Goal: Task Accomplishment & Management: Complete application form

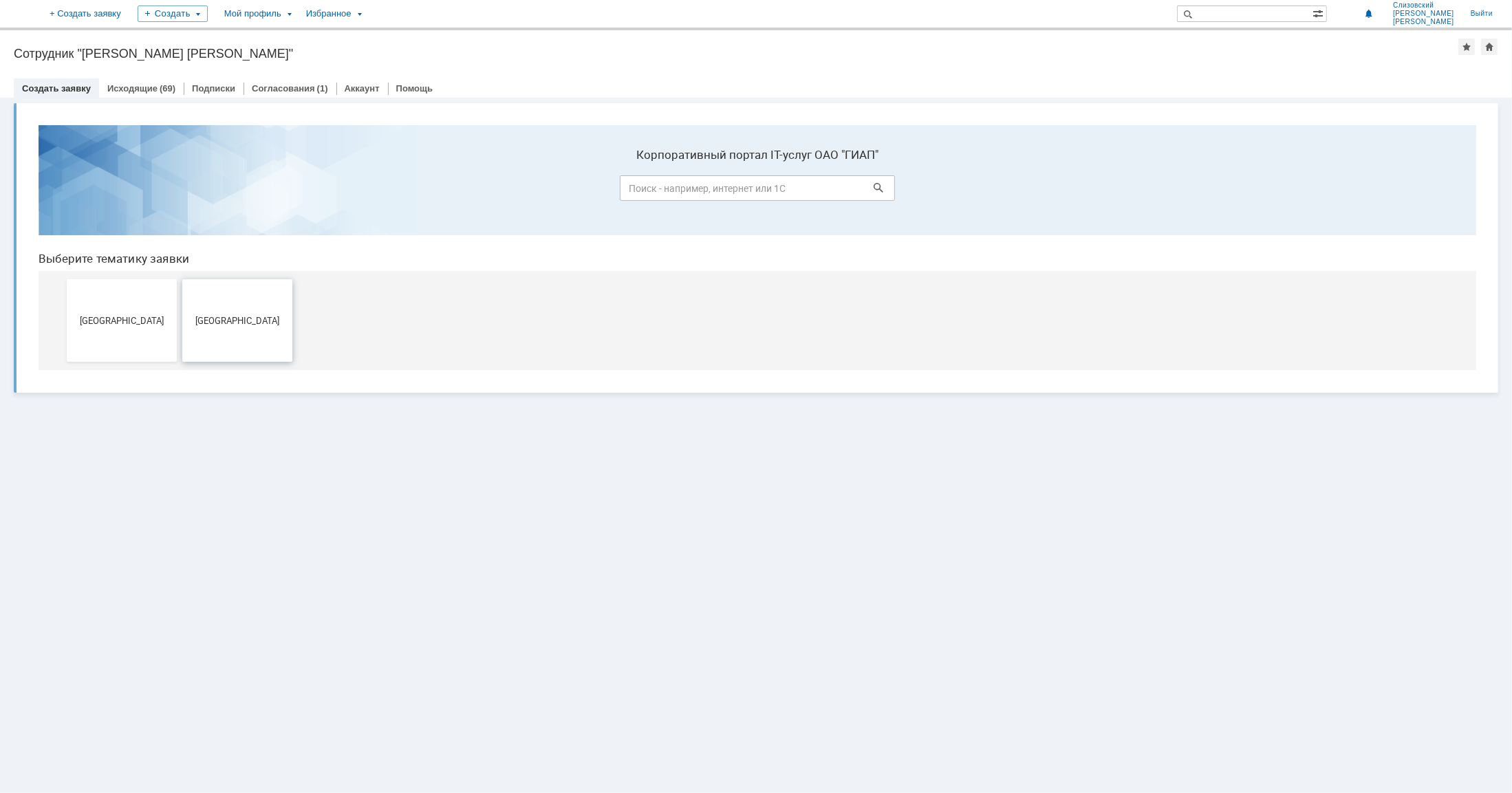
click at [230, 317] on span "[GEOGRAPHIC_DATA]" at bounding box center [237, 319] width 102 height 10
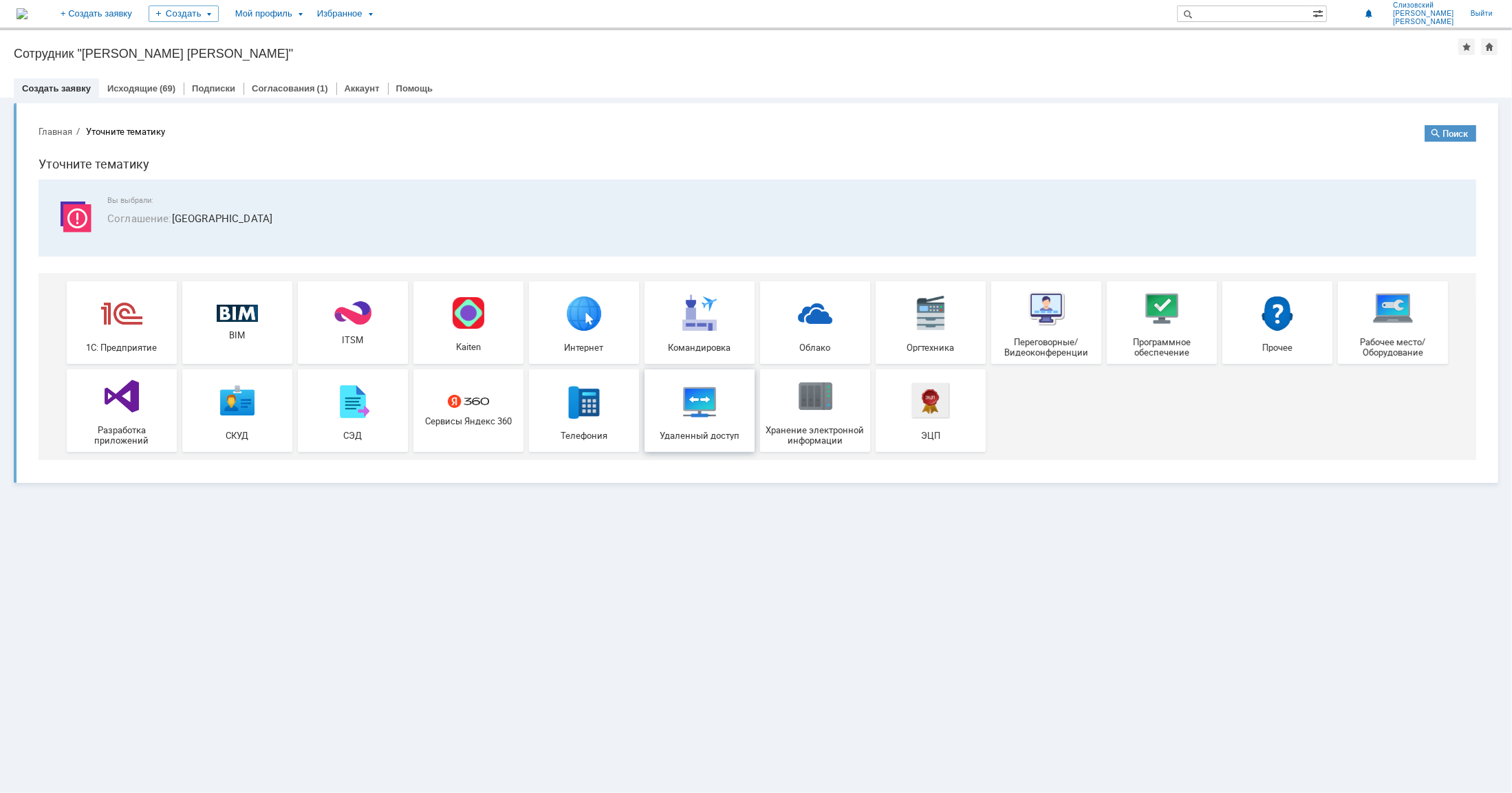
click at [691, 436] on span "Удаленный доступ" at bounding box center [700, 434] width 102 height 10
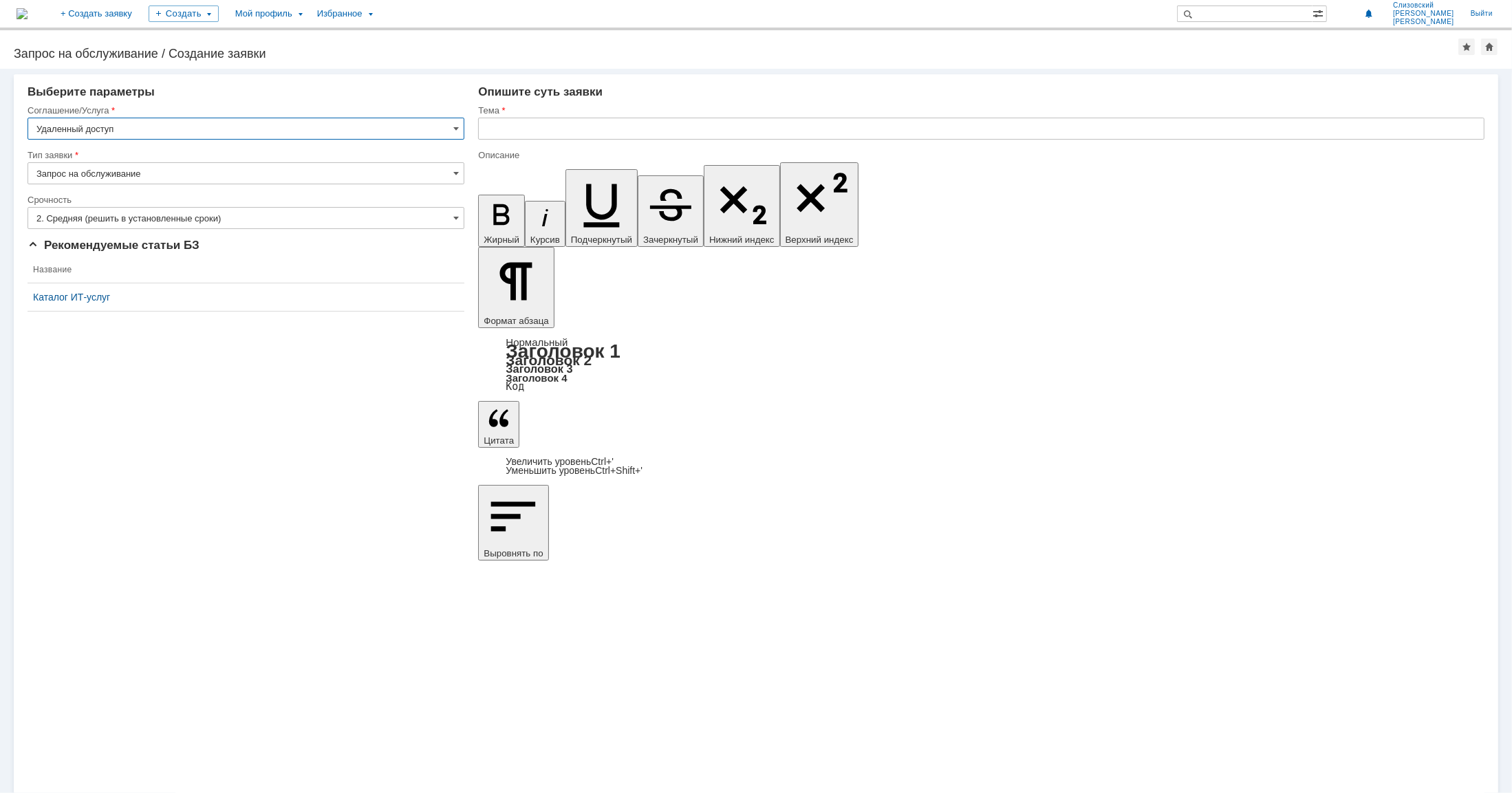
click at [495, 134] on input "text" at bounding box center [980, 129] width 1006 height 22
click at [267, 492] on div "Внимание! Выберите параметры Соглашение/Услуга Удаленный доступ Тип заявки Запр…" at bounding box center [756, 430] width 1512 height 725
click at [653, 125] on input "Удаленный доступ к папке объекта" at bounding box center [980, 129] width 1006 height 22
click at [651, 129] on input "Удаленный доступ к папке объекта" at bounding box center [980, 129] width 1006 height 22
click at [660, 125] on input "Удаленный доступ к папке объекта" at bounding box center [980, 129] width 1006 height 22
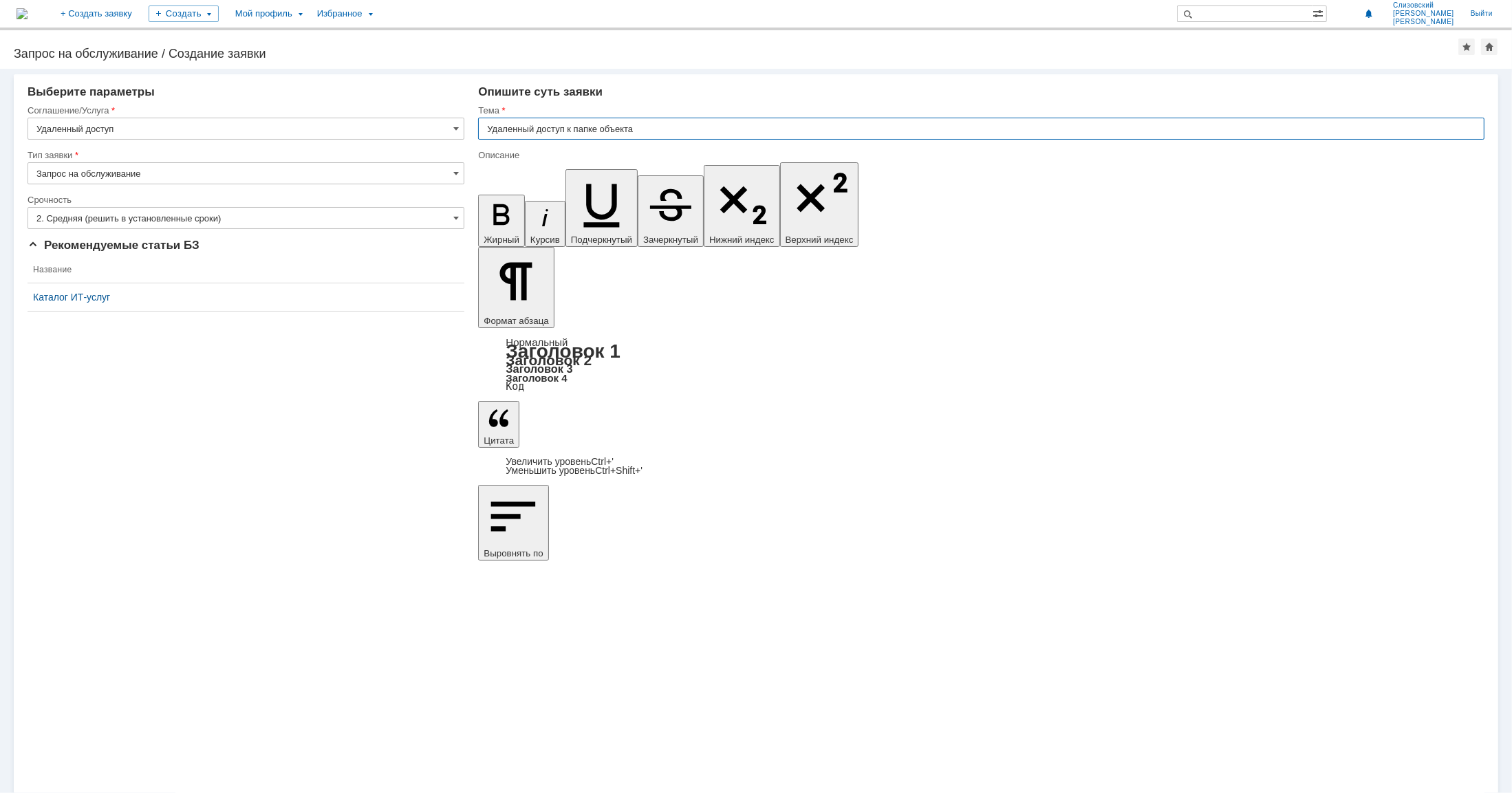
paste input "\\Runofsv0001\объекты$\33770 УКЛ-7 КуАзот\"
drag, startPoint x: 639, startPoint y: 127, endPoint x: 748, endPoint y: 131, distance: 109.1
click at [748, 131] on input "Удаленный доступ к папке объекта \\Runofsv0001\объекты$\33770 УКЛ-7 КуАзот\" at bounding box center [980, 129] width 1006 height 22
type input "Удаленный доступ к папке объекта \\Runofsv0001\объекты$\33770 УКЛ-7 КуАзот\"
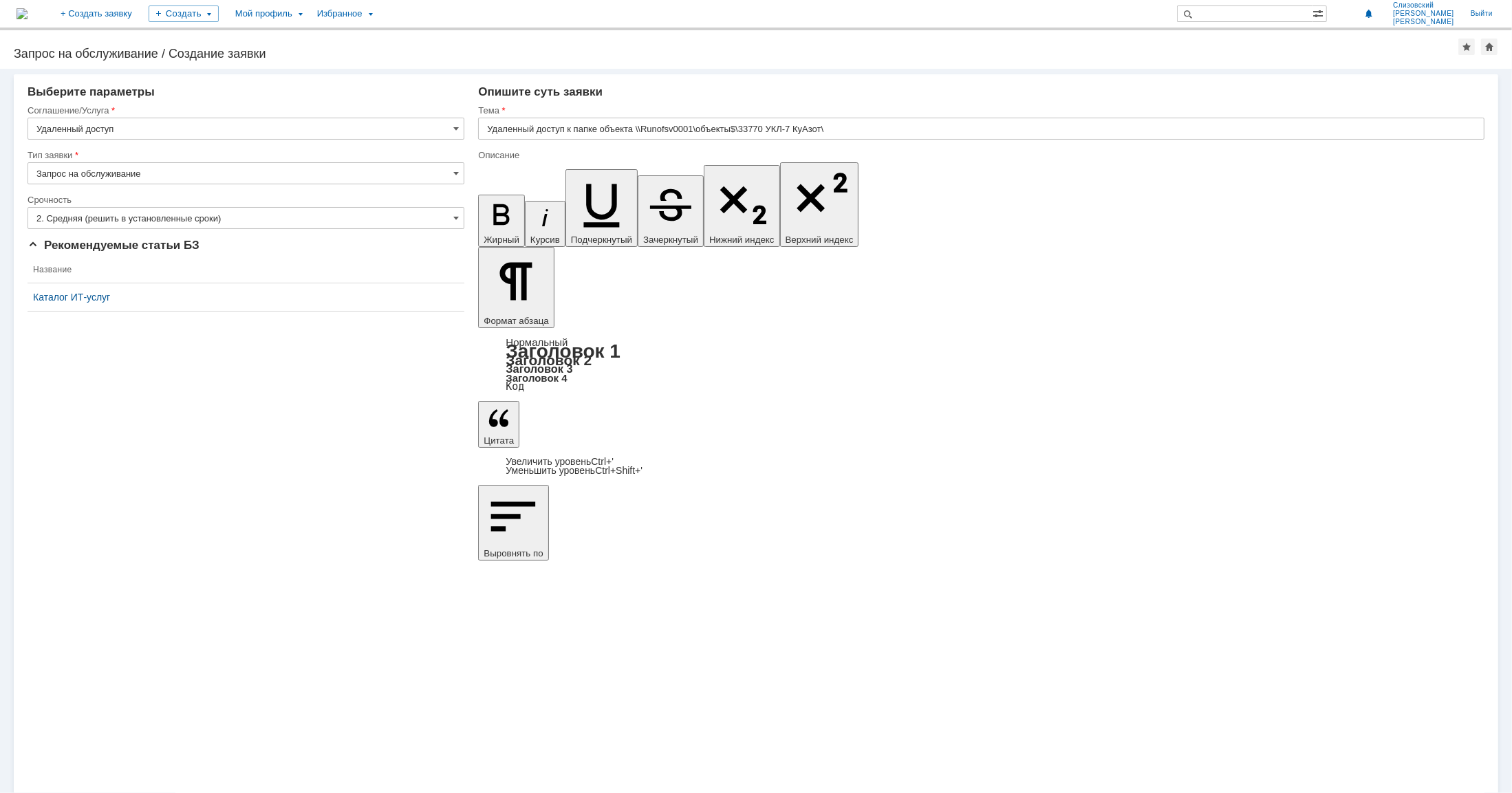
scroll to position [607, 1]
